Goal: Find specific page/section: Find specific page/section

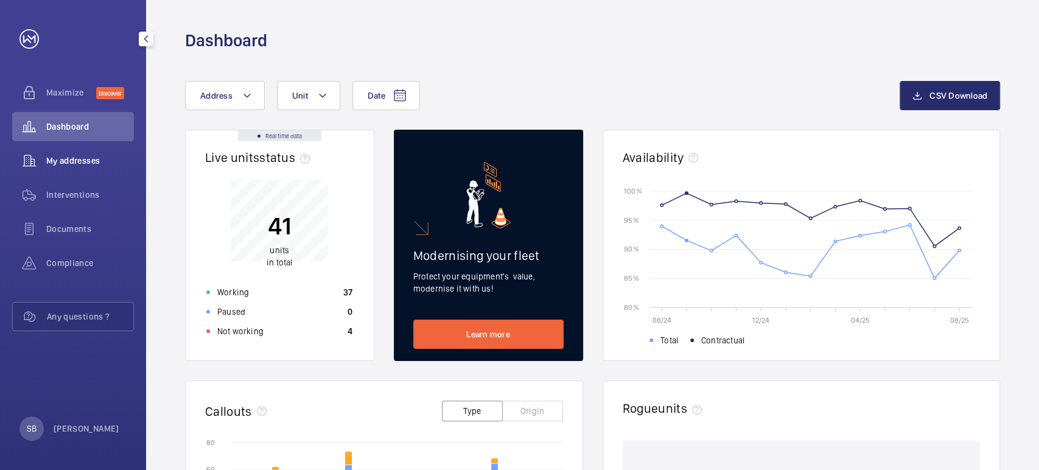
click at [69, 164] on span "My addresses" at bounding box center [90, 161] width 88 height 12
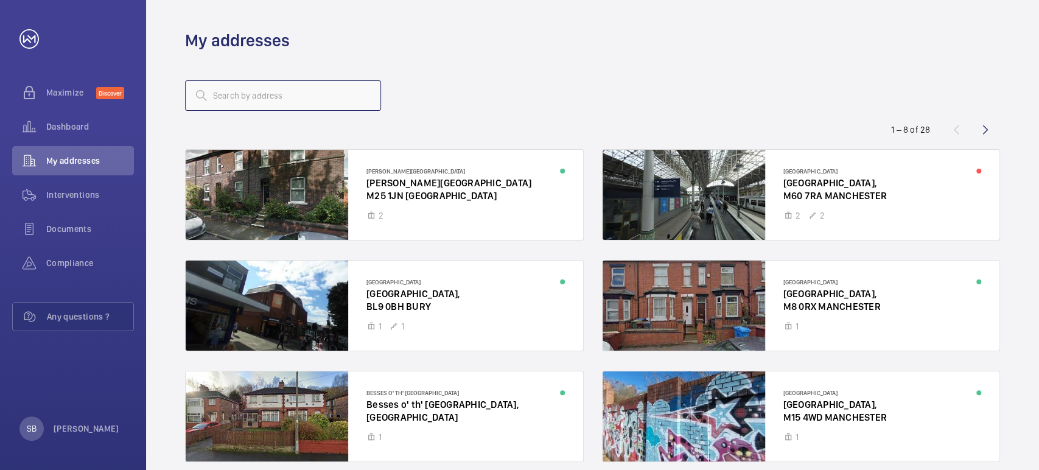
click at [297, 86] on input "text" at bounding box center [283, 95] width 196 height 30
type input "fai"
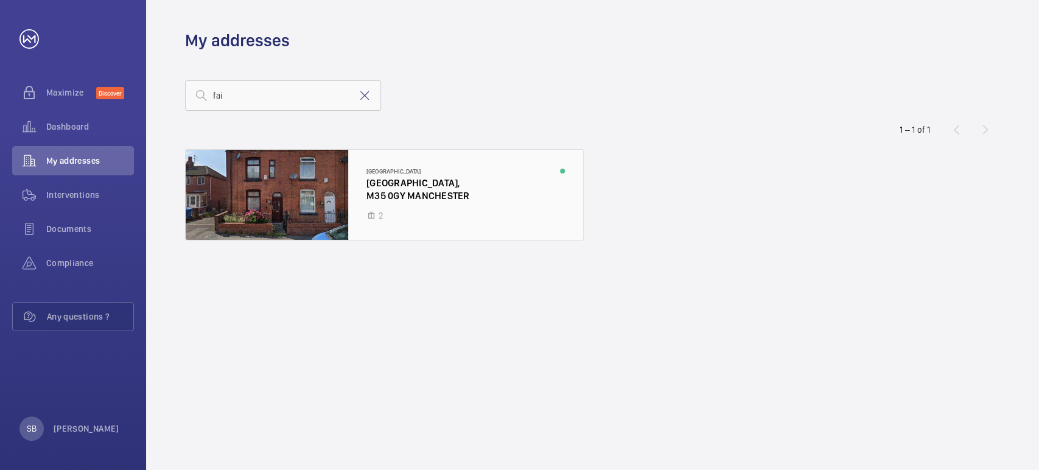
click at [418, 194] on div at bounding box center [385, 195] width 398 height 90
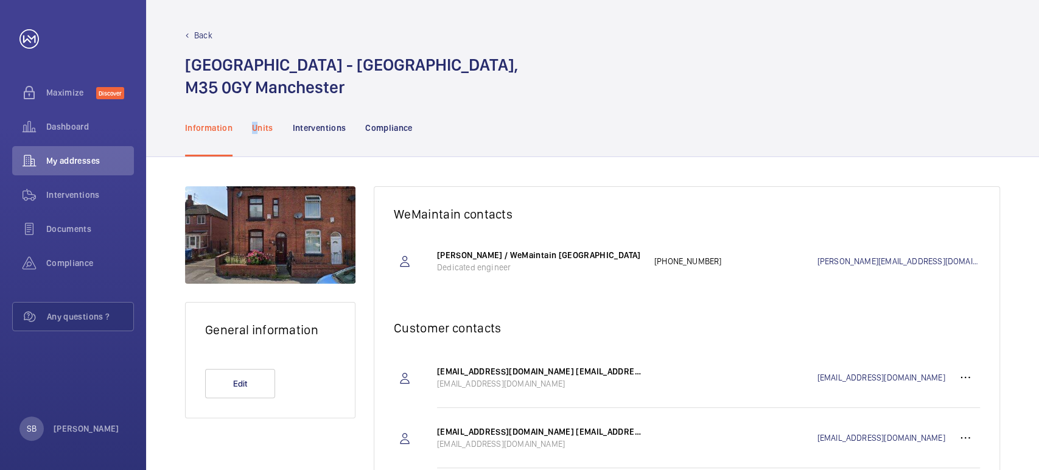
click at [255, 137] on div "Units" at bounding box center [262, 128] width 21 height 58
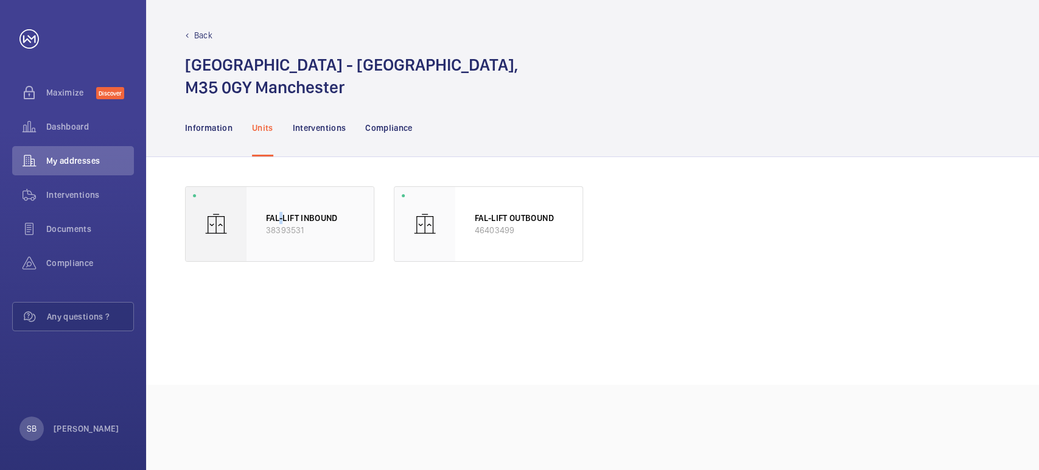
click at [283, 203] on div "FAL-LIFT INBOUND 38393531" at bounding box center [310, 224] width 127 height 74
